Goal: Transaction & Acquisition: Download file/media

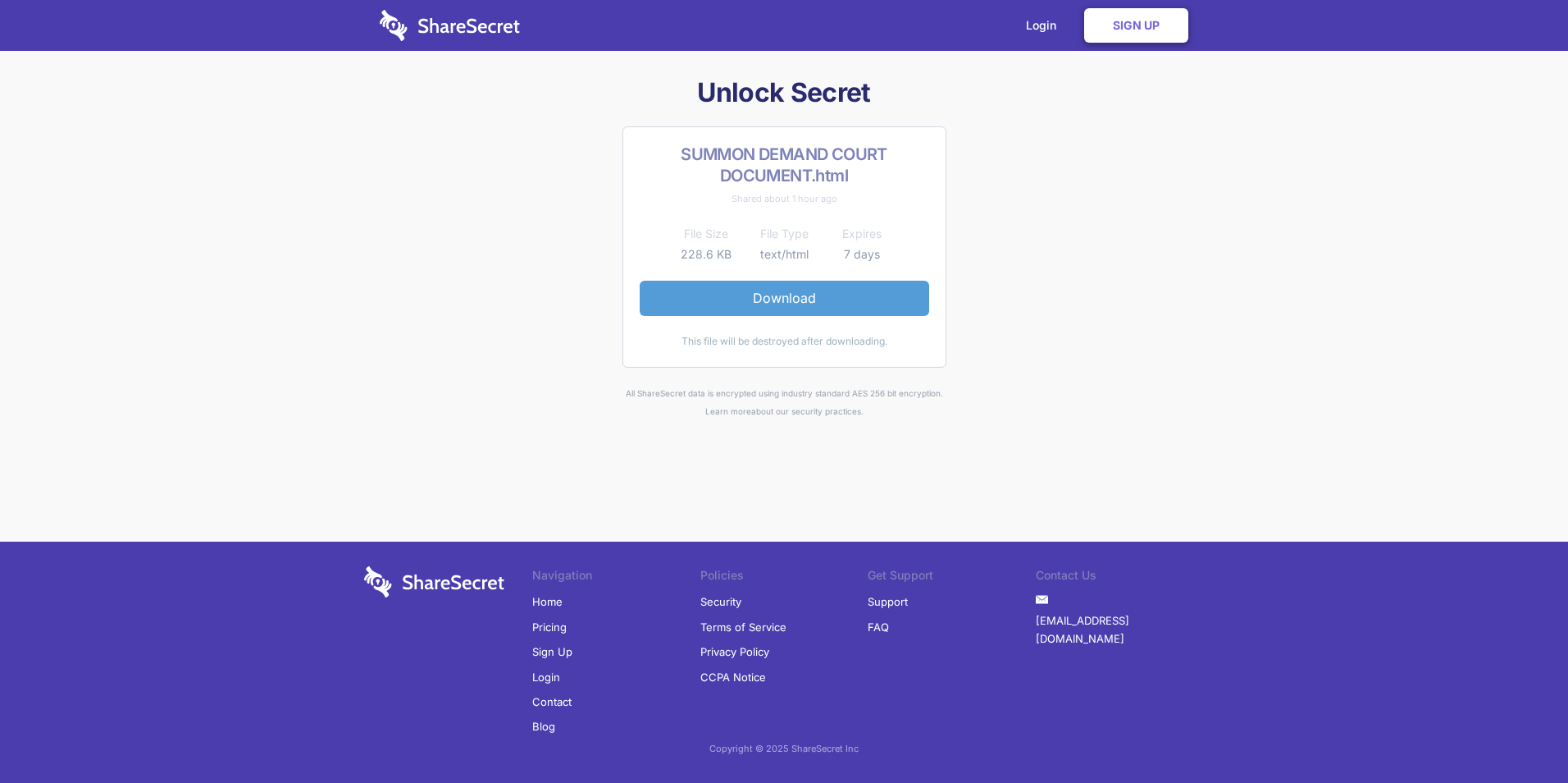
click at [786, 300] on link "Download" at bounding box center [784, 298] width 289 height 35
click at [785, 298] on link "Download" at bounding box center [784, 298] width 289 height 35
